Goal: Communication & Community: Share content

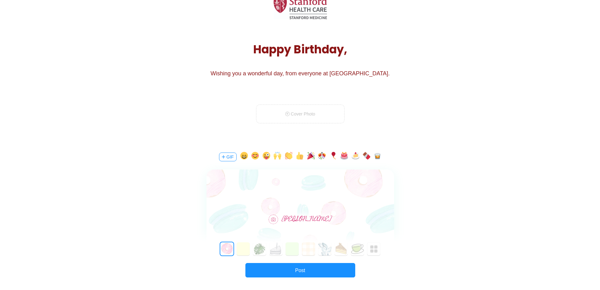
scroll to position [63, 0]
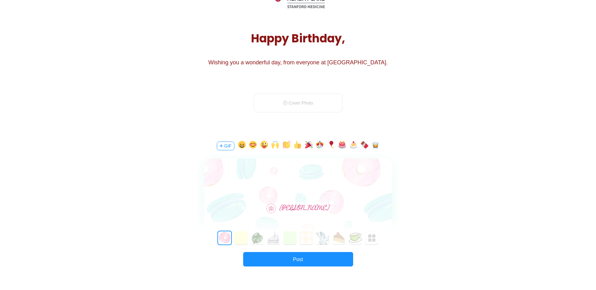
click at [227, 146] on button "GIF" at bounding box center [226, 146] width 18 height 9
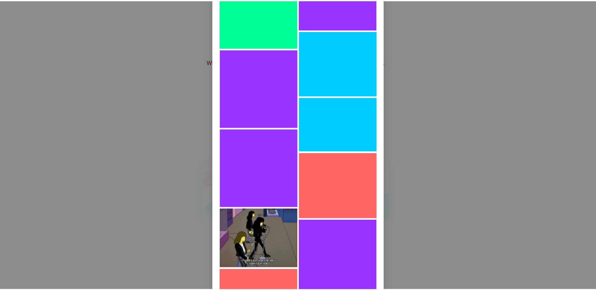
scroll to position [745, 0]
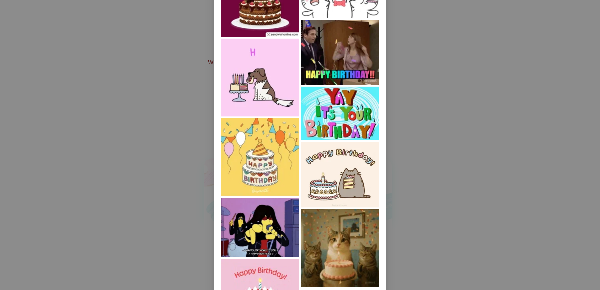
click at [255, 237] on img at bounding box center [260, 227] width 78 height 59
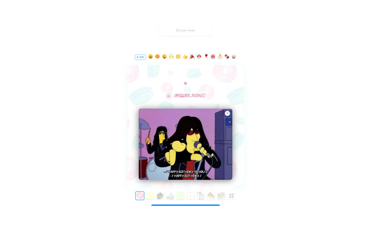
scroll to position [0, 0]
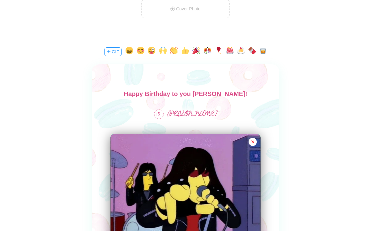
click at [233, 95] on body "Happy Birthday to you [PERSON_NAME]!" at bounding box center [186, 94] width 188 height 10
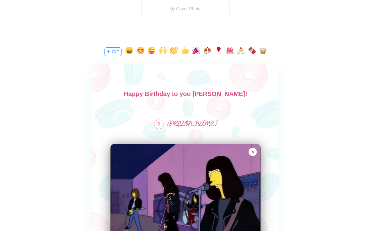
click at [218, 107] on div at bounding box center [186, 104] width 188 height 10
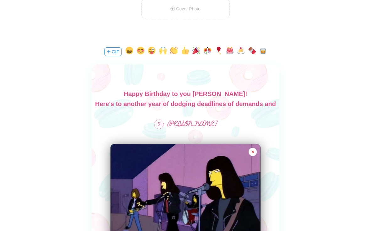
scroll to position [9, 0]
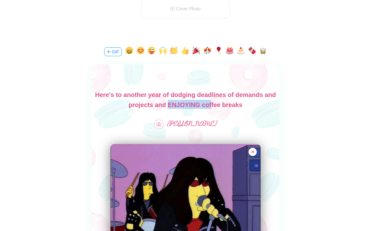
drag, startPoint x: 170, startPoint y: 105, endPoint x: 218, endPoint y: 109, distance: 48.5
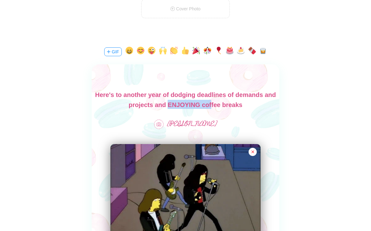
click at [218, 109] on html "Happy Birthday to you [PERSON_NAME]! Here's to another year of dodging deadline…" at bounding box center [186, 95] width 188 height 30
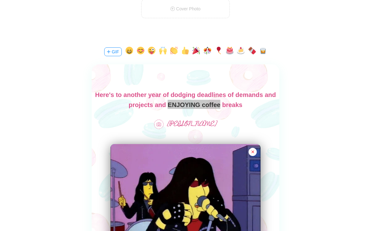
click at [253, 109] on div at bounding box center [186, 87] width 188 height 46
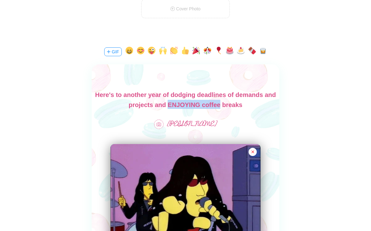
scroll to position [10, 0]
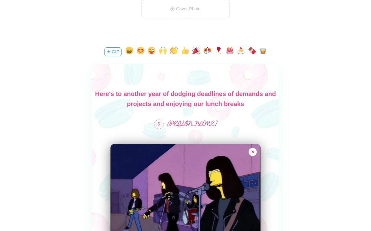
click at [260, 105] on div "Here's to another year of dodging deadlines of demands and projects and enjoyin…" at bounding box center [186, 99] width 188 height 20
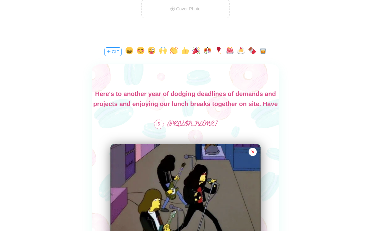
scroll to position [19, 0]
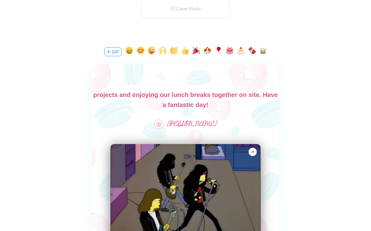
click at [233, 104] on div "Here's to another year of dodging deadlines of demands and projects and enjoyin…" at bounding box center [186, 95] width 188 height 30
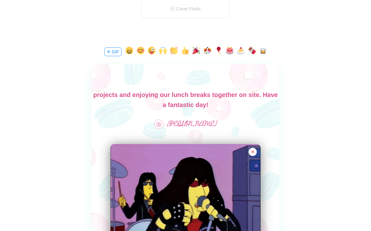
click at [257, 92] on div "Here's to another year of dodging deadlines of demands and projects and enjoyin…" at bounding box center [186, 95] width 188 height 30
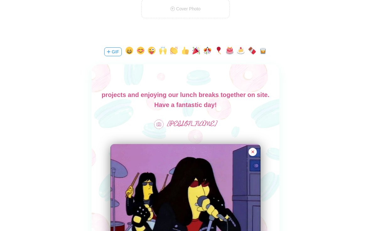
scroll to position [0, 0]
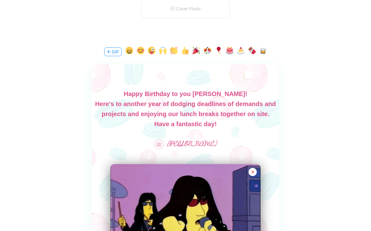
click at [237, 124] on div "Have a fantastic day!" at bounding box center [186, 124] width 188 height 10
click at [218, 112] on div "Here's to another year of dodging deadlines of demands and projects and enjoyin…" at bounding box center [186, 109] width 188 height 20
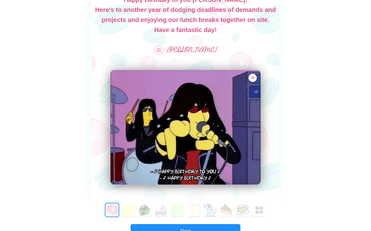
scroll to position [220, 0]
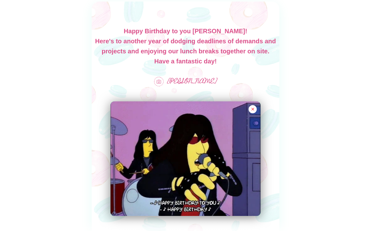
click at [225, 62] on div "Have a fantastic day!" at bounding box center [186, 61] width 188 height 10
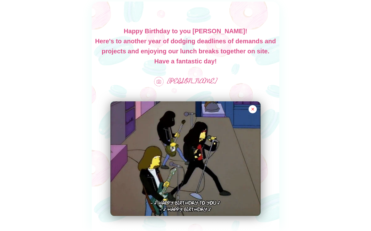
click at [344, 97] on main "Happy Birthday, [PERSON_NAME]! Wishing you a wonderful day, from everyone at [G…" at bounding box center [185, 61] width 371 height 517
click at [315, 59] on main "Happy Birthday, [PERSON_NAME]! Wishing you a wonderful day, from everyone at [G…" at bounding box center [185, 61] width 371 height 517
click at [232, 61] on div "Have a fantastic day!" at bounding box center [186, 61] width 188 height 10
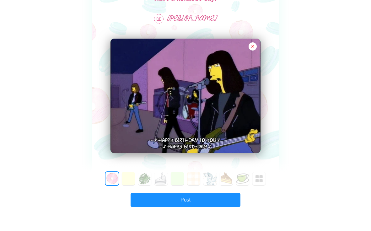
click at [252, 48] on button "button" at bounding box center [253, 46] width 8 height 8
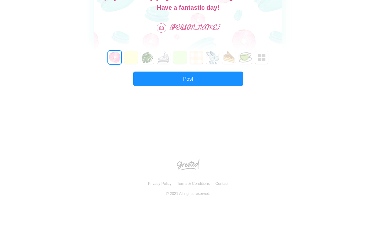
scroll to position [182, 0]
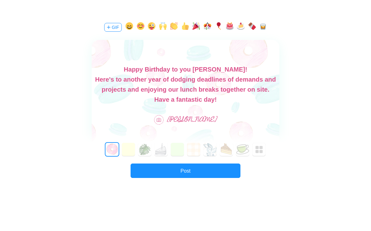
click at [116, 25] on button "GIF" at bounding box center [113, 27] width 18 height 9
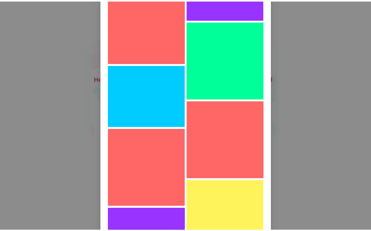
scroll to position [2654, 0]
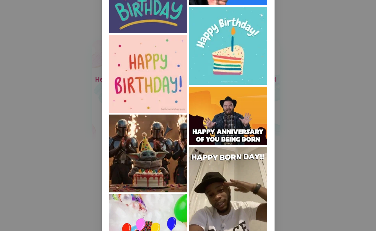
click at [136, 135] on img at bounding box center [148, 154] width 78 height 78
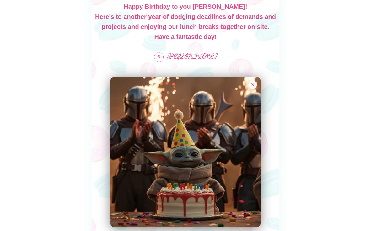
scroll to position [370, 0]
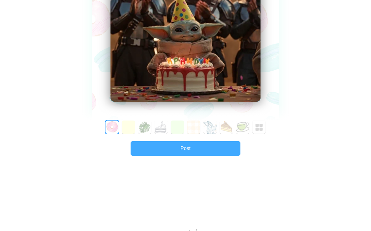
click at [215, 148] on button "Post" at bounding box center [186, 148] width 110 height 14
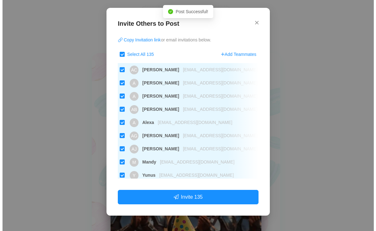
scroll to position [24, 0]
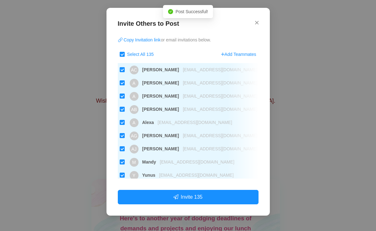
click at [122, 54] on input "Select All 135" at bounding box center [122, 54] width 5 height 5
checkbox input "false"
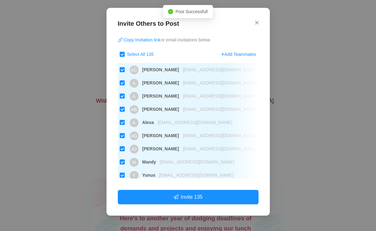
checkbox input "false"
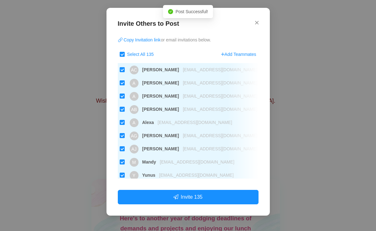
checkbox input "false"
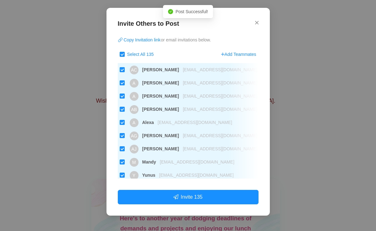
checkbox input "false"
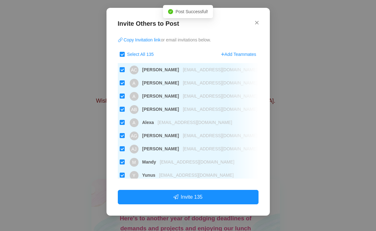
checkbox input "false"
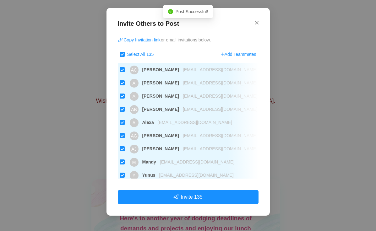
checkbox input "false"
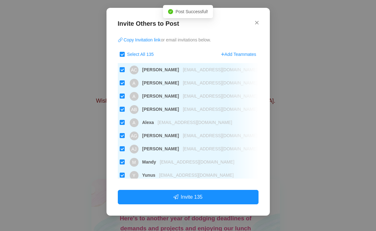
checkbox input "false"
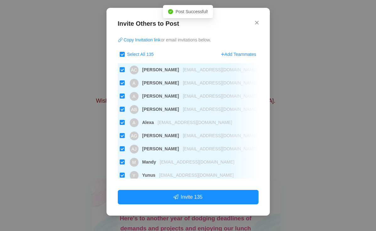
checkbox input "false"
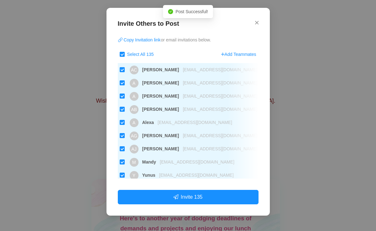
checkbox input "false"
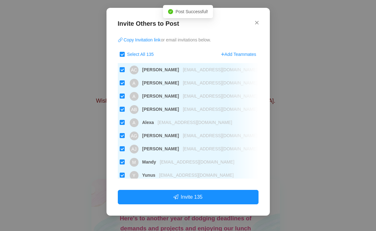
checkbox input "false"
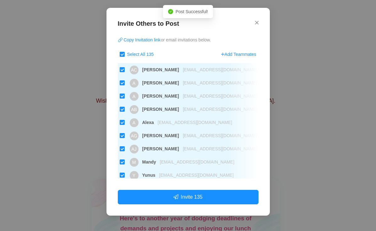
checkbox input "false"
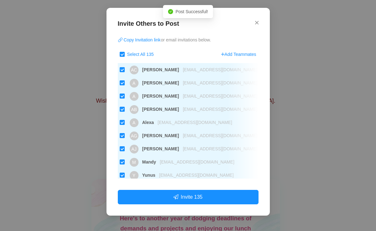
checkbox input "false"
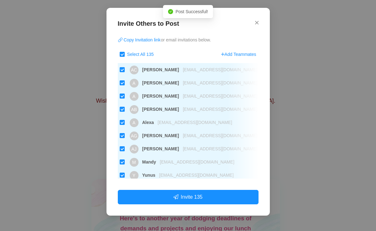
checkbox input "false"
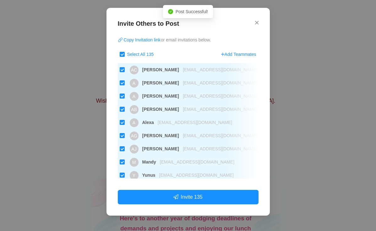
checkbox input "false"
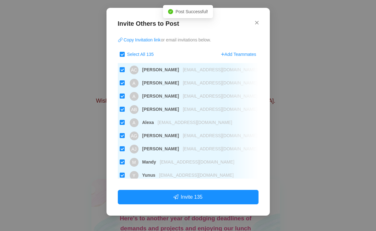
checkbox input "false"
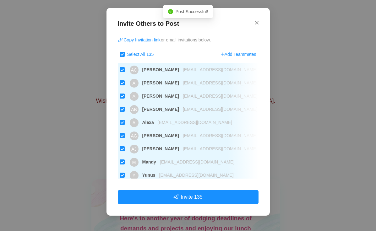
checkbox input "false"
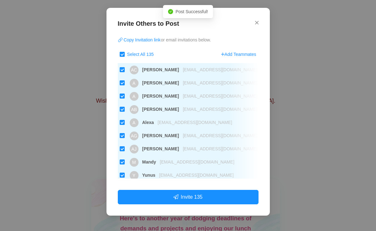
checkbox input "false"
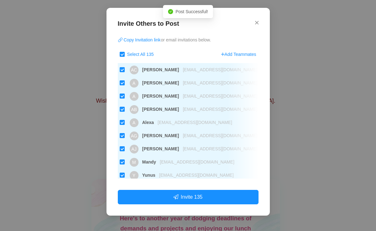
checkbox input "false"
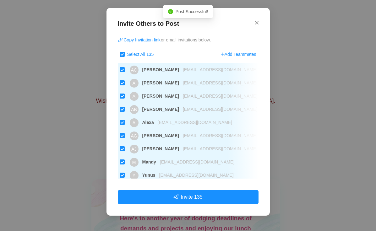
checkbox input "false"
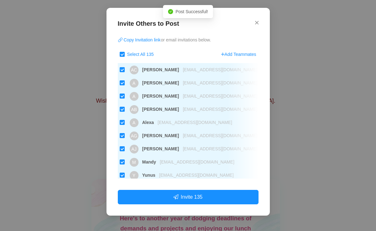
checkbox input "false"
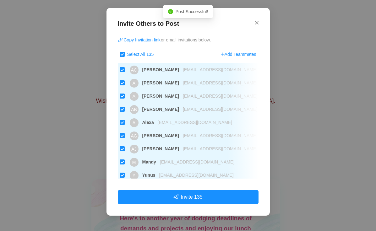
checkbox input "false"
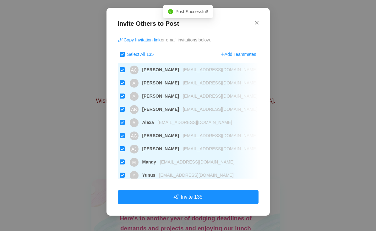
checkbox input "false"
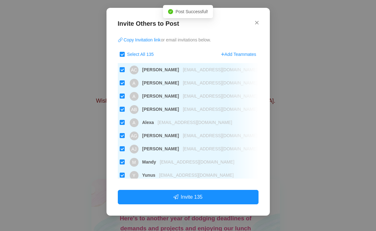
checkbox input "false"
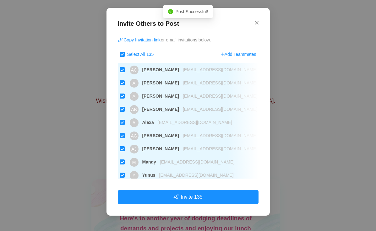
checkbox input "false"
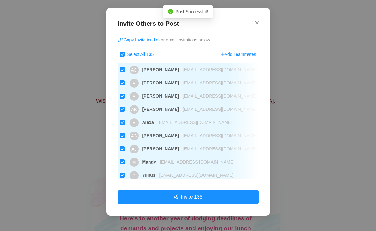
checkbox input "false"
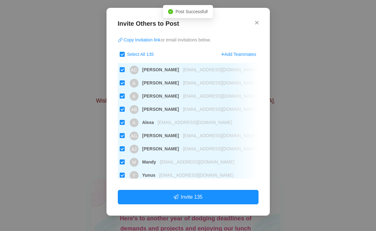
checkbox input "false"
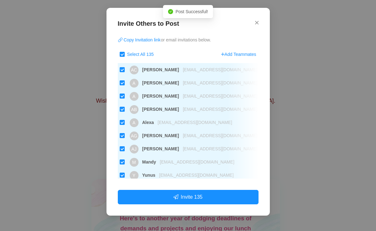
checkbox input "false"
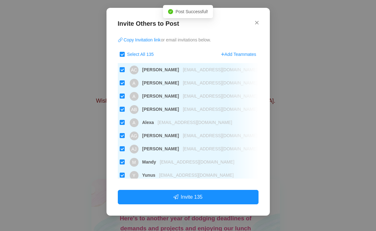
checkbox input "false"
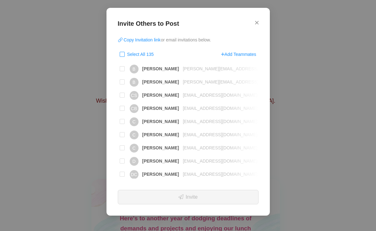
scroll to position [314, 0]
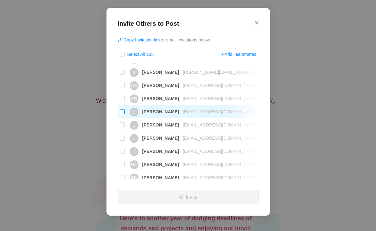
click at [120, 111] on input "C [PERSON_NAME] [PERSON_NAME][EMAIL_ADDRESS][DOMAIN_NAME]" at bounding box center [122, 111] width 5 height 5
checkbox input "true"
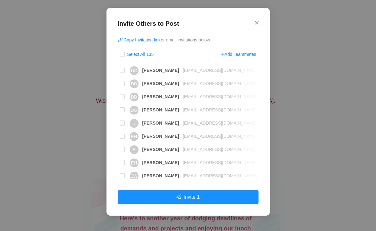
scroll to position [440, 0]
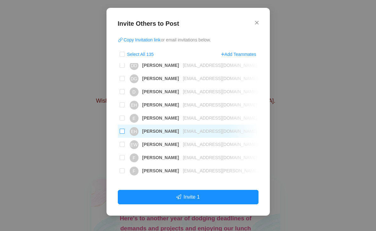
click at [122, 132] on input "[PERSON_NAME] [PERSON_NAME][EMAIL_ADDRESS][DOMAIN_NAME]" at bounding box center [122, 131] width 5 height 5
checkbox input "true"
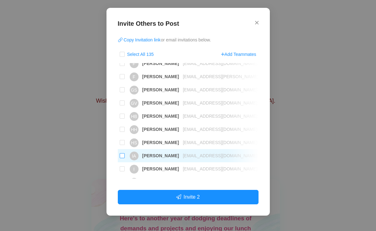
scroll to position [565, 0]
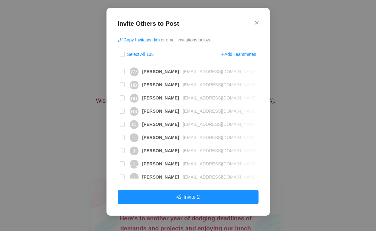
click at [116, 136] on div "Invite Others to Post Copy Invitation link or email invitations below. Select A…" at bounding box center [187, 112] width 163 height 208
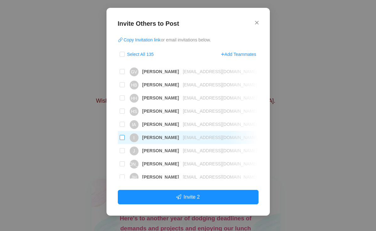
click at [122, 136] on input "I [PERSON_NAME] [EMAIL_ADDRESS][DOMAIN_NAME]" at bounding box center [122, 137] width 5 height 5
checkbox input "true"
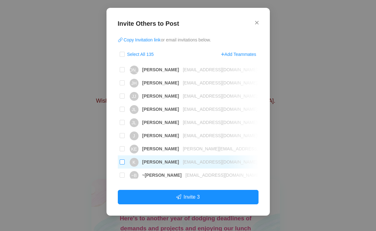
scroll to position [691, 0]
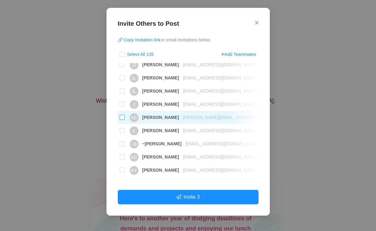
click at [122, 117] on input "KE [PERSON_NAME] [PERSON_NAME][EMAIL_ADDRESS][DOMAIN_NAME]" at bounding box center [122, 117] width 5 height 5
checkbox input "true"
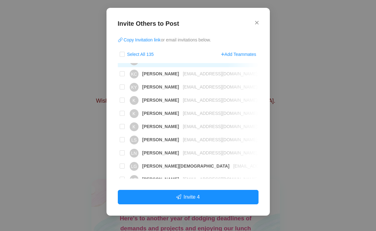
scroll to position [785, 0]
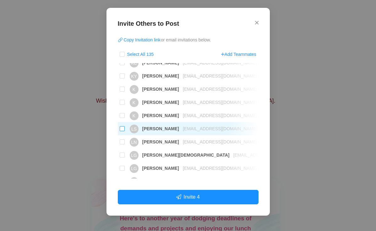
click at [122, 129] on input "LS [PERSON_NAME] [EMAIL_ADDRESS][DOMAIN_NAME]" at bounding box center [122, 128] width 5 height 5
checkbox input "true"
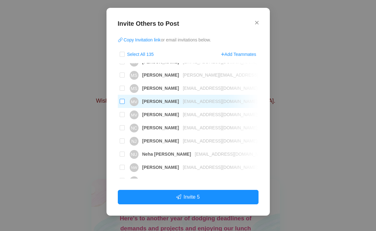
scroll to position [1099, 0]
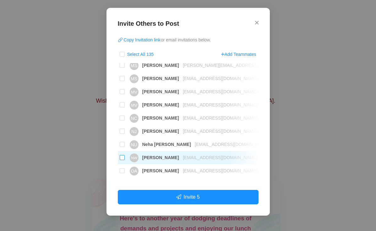
click at [122, 158] on input "NW [PERSON_NAME] [EMAIL_ADDRESS][DOMAIN_NAME]" at bounding box center [122, 157] width 5 height 5
checkbox input "true"
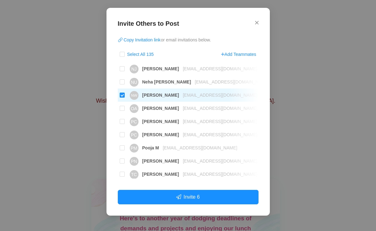
scroll to position [1162, 0]
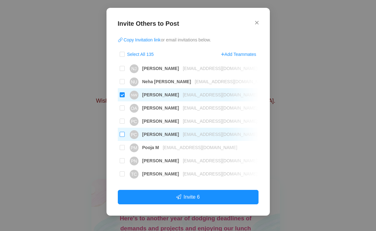
click at [123, 135] on input "PC [PERSON_NAME] [EMAIL_ADDRESS][DOMAIN_NAME]" at bounding box center [122, 134] width 5 height 5
checkbox input "true"
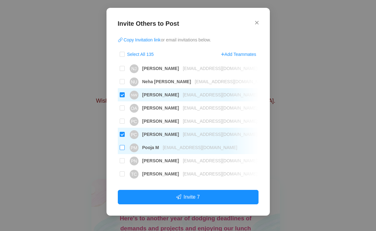
scroll to position [1193, 0]
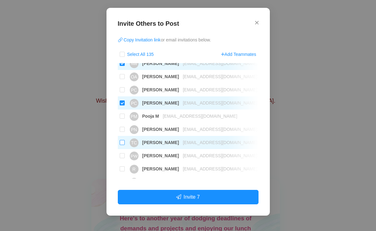
click at [124, 144] on input "TC [PERSON_NAME] [EMAIL_ADDRESS][DOMAIN_NAME]" at bounding box center [122, 142] width 5 height 5
checkbox input "true"
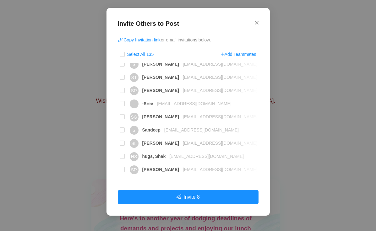
scroll to position [1445, 0]
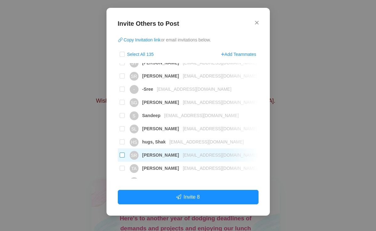
click at [124, 153] on input "SR [PERSON_NAME] [EMAIL_ADDRESS][DOMAIN_NAME]" at bounding box center [122, 155] width 5 height 5
checkbox input "true"
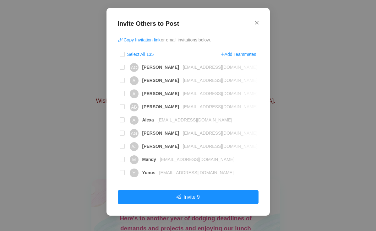
scroll to position [0, 0]
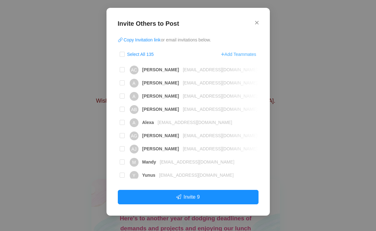
click at [241, 55] on button "Add Teammates" at bounding box center [239, 54] width 36 height 10
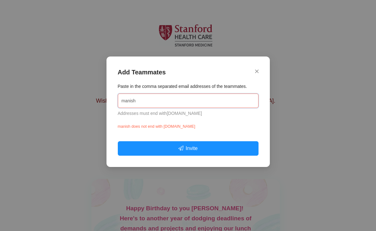
drag, startPoint x: 179, startPoint y: 101, endPoint x: 59, endPoint y: 99, distance: 120.3
click at [59, 99] on div "Add Teammates Paste in the comma separated email addresses of the teammates. [P…" at bounding box center [188, 115] width 376 height 231
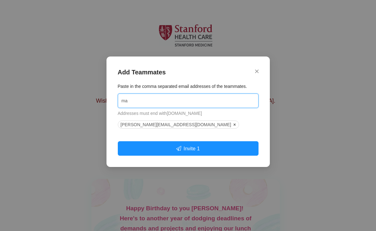
type input "m"
click at [220, 100] on input "text" at bounding box center [188, 101] width 141 height 14
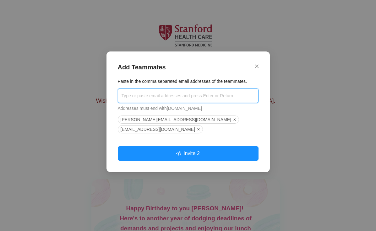
click at [176, 96] on input "text" at bounding box center [188, 96] width 141 height 14
click at [208, 95] on input "text" at bounding box center [188, 96] width 141 height 14
click at [179, 98] on input "text" at bounding box center [188, 96] width 141 height 14
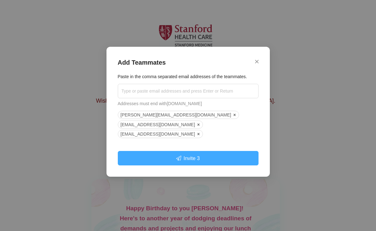
click at [196, 159] on button "Invite 3" at bounding box center [188, 158] width 141 height 14
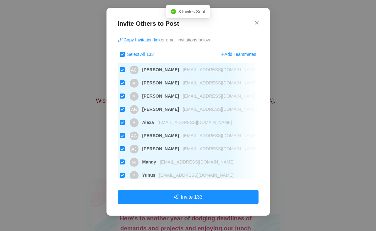
click at [125, 54] on span "Select All 133" at bounding box center [141, 54] width 32 height 5
click at [125, 54] on input "Select All 133" at bounding box center [122, 54] width 5 height 5
checkbox input "false"
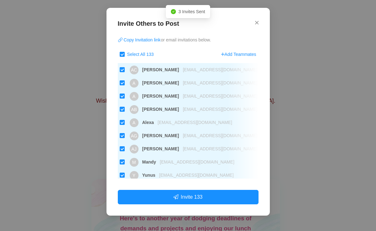
checkbox input "false"
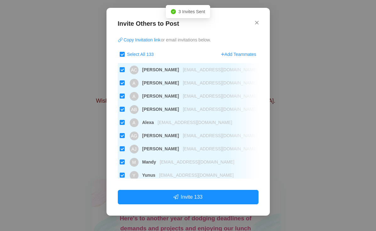
checkbox input "false"
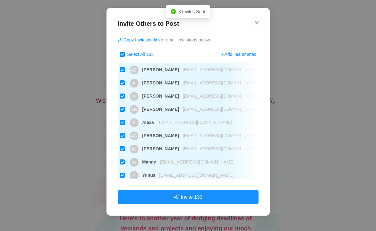
checkbox input "false"
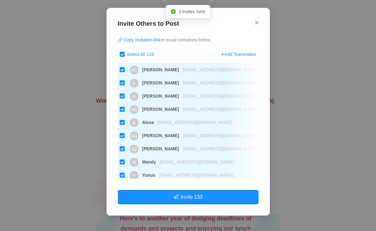
checkbox input "false"
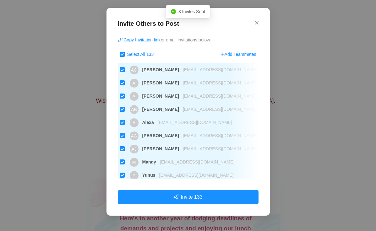
checkbox input "false"
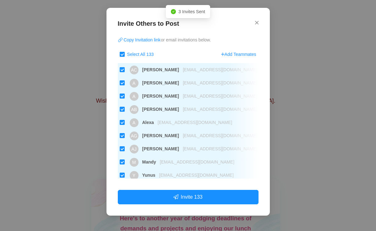
checkbox input "false"
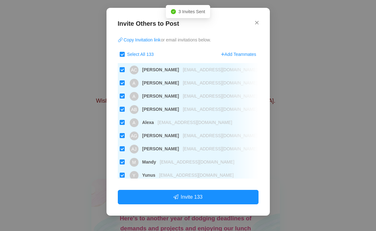
checkbox input "false"
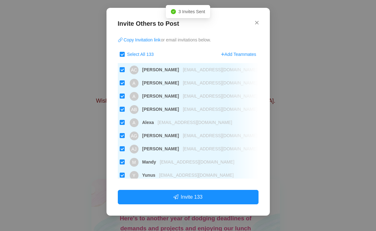
checkbox input "false"
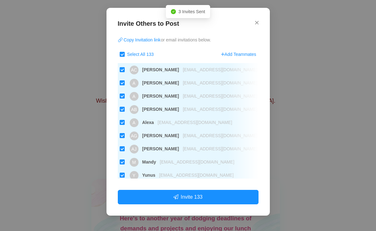
checkbox input "false"
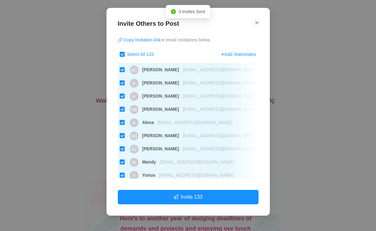
checkbox input "false"
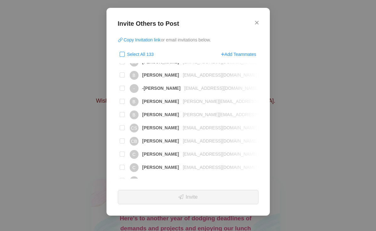
scroll to position [283, 0]
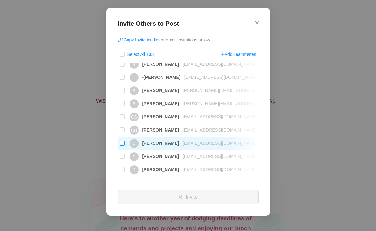
click at [179, 144] on span "[EMAIL_ADDRESS][DOMAIN_NAME]" at bounding box center [218, 143] width 78 height 5
click at [125, 144] on input "C [PERSON_NAME] [PERSON_NAME][EMAIL_ADDRESS][DOMAIN_NAME]" at bounding box center [122, 143] width 5 height 5
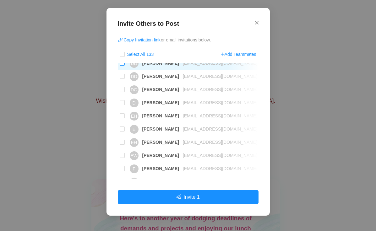
scroll to position [440, 0]
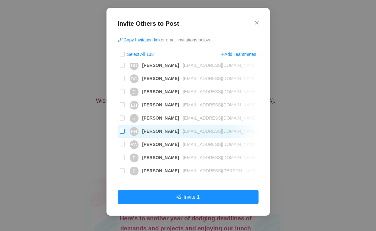
click at [189, 131] on span "[EMAIL_ADDRESS][DOMAIN_NAME]" at bounding box center [218, 131] width 78 height 5
click at [125, 131] on input "[PERSON_NAME] [PERSON_NAME][EMAIL_ADDRESS][DOMAIN_NAME]" at bounding box center [122, 131] width 5 height 5
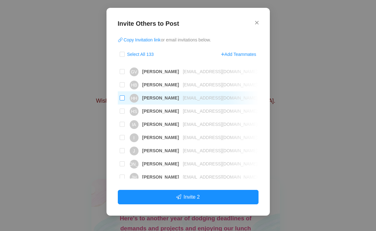
scroll to position [597, 0]
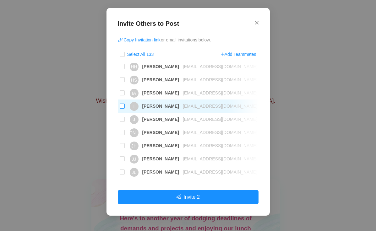
click at [140, 107] on span "[PERSON_NAME]" at bounding box center [158, 106] width 41 height 5
click at [125, 107] on input "I [PERSON_NAME] [EMAIL_ADDRESS][DOMAIN_NAME]" at bounding box center [122, 106] width 5 height 5
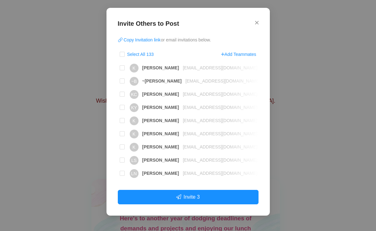
scroll to position [785, 0]
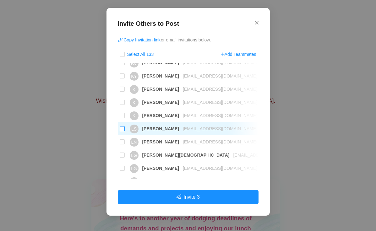
click at [204, 132] on div "[EMAIL_ADDRESS][DOMAIN_NAME]" at bounding box center [218, 128] width 78 height 13
click at [125, 131] on input "LS [PERSON_NAME] [EMAIL_ADDRESS][DOMAIN_NAME]" at bounding box center [122, 128] width 5 height 5
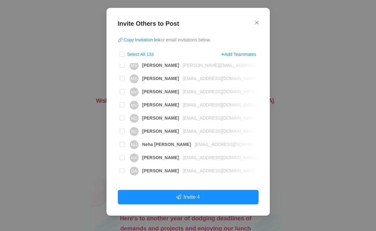
scroll to position [1131, 0]
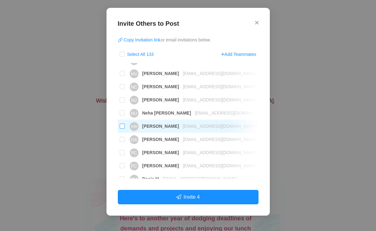
click at [179, 128] on span "[EMAIL_ADDRESS][DOMAIN_NAME]" at bounding box center [218, 126] width 78 height 5
click at [125, 128] on input "NW [PERSON_NAME] [EMAIL_ADDRESS][DOMAIN_NAME]" at bounding box center [122, 126] width 5 height 5
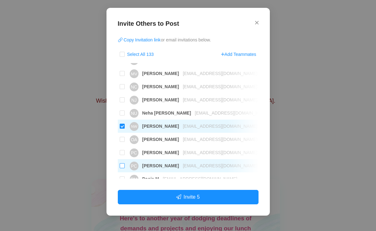
click at [165, 166] on span "[PERSON_NAME]" at bounding box center [158, 165] width 41 height 5
click at [125, 166] on input "PC [PERSON_NAME] [EMAIL_ADDRESS][DOMAIN_NAME]" at bounding box center [122, 165] width 5 height 5
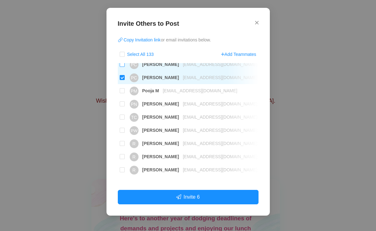
scroll to position [1225, 0]
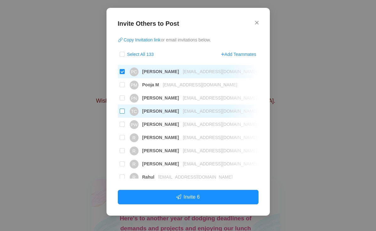
click at [186, 112] on span "[EMAIL_ADDRESS][DOMAIN_NAME]" at bounding box center [218, 111] width 78 height 5
click at [125, 112] on input "TC [PERSON_NAME] [EMAIL_ADDRESS][DOMAIN_NAME]" at bounding box center [122, 111] width 5 height 5
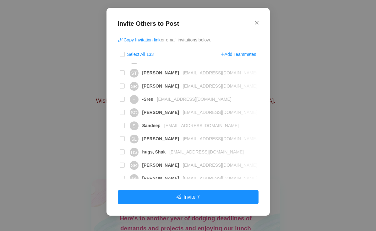
scroll to position [1445, 0]
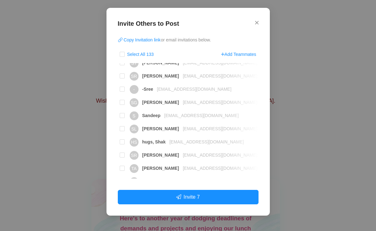
click at [202, 153] on span "[EMAIL_ADDRESS][DOMAIN_NAME]" at bounding box center [218, 155] width 78 height 5
click at [125, 153] on input "SR [PERSON_NAME] [EMAIL_ADDRESS][DOMAIN_NAME]" at bounding box center [122, 155] width 5 height 5
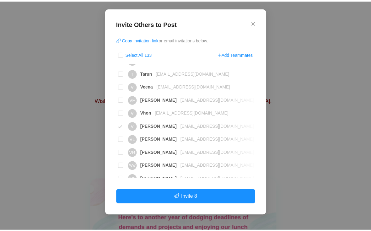
scroll to position [1629, 0]
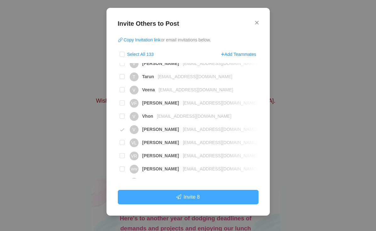
click at [226, 197] on button "Invite 8" at bounding box center [188, 197] width 141 height 14
